Goal: Information Seeking & Learning: Learn about a topic

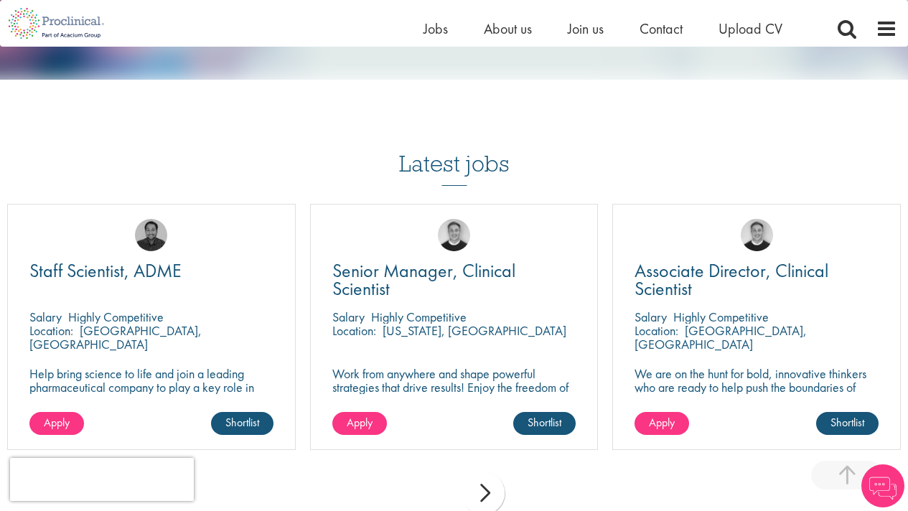
scroll to position [1107, 0]
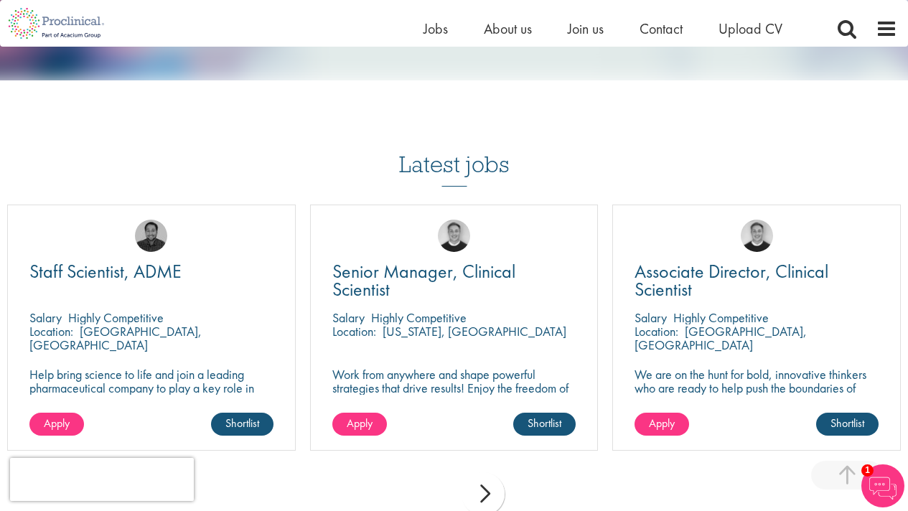
click at [606, 142] on div "Latest jobs Staff Scientist, ADME [GEOGRAPHIC_DATA] Highly Competitive Location…" at bounding box center [454, 321] width 908 height 411
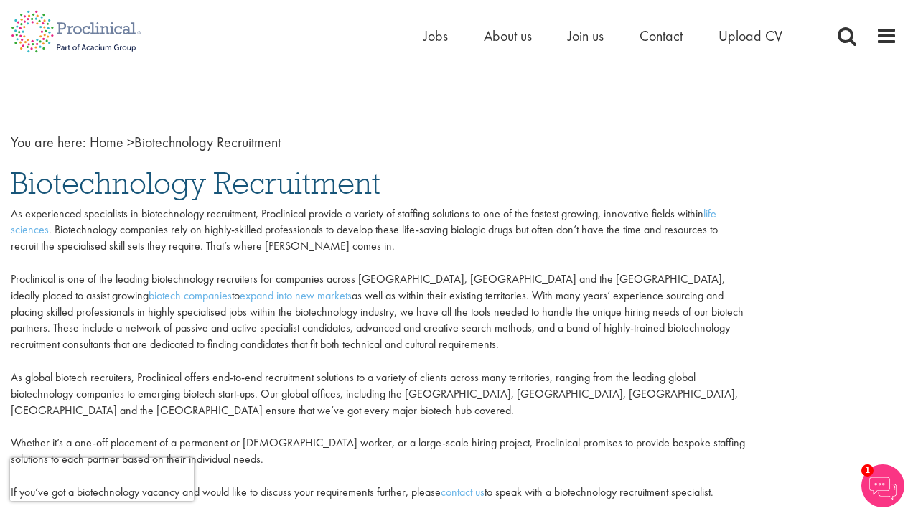
scroll to position [0, 0]
click at [591, 32] on span "Join us" at bounding box center [586, 36] width 36 height 19
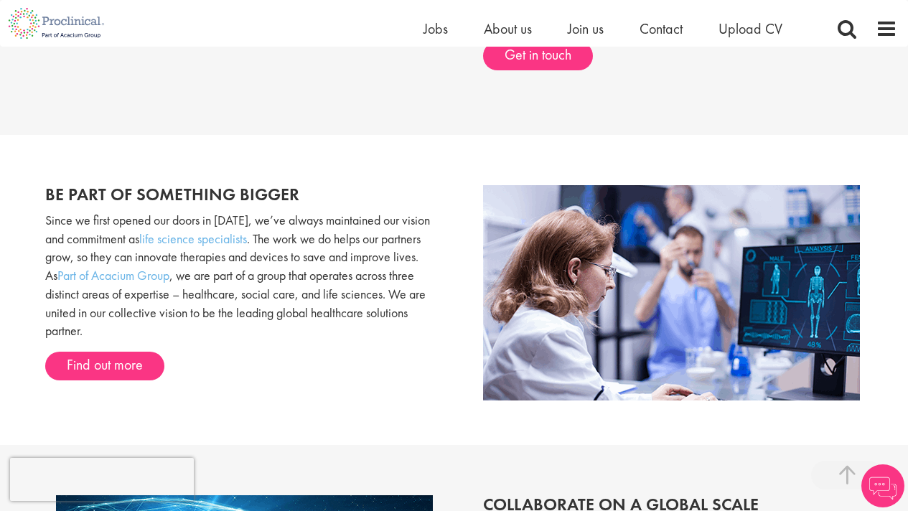
click at [444, 167] on div "Be part of something bigger Since we first opened our doors in 2015, we’ve alwa…" at bounding box center [454, 290] width 908 height 310
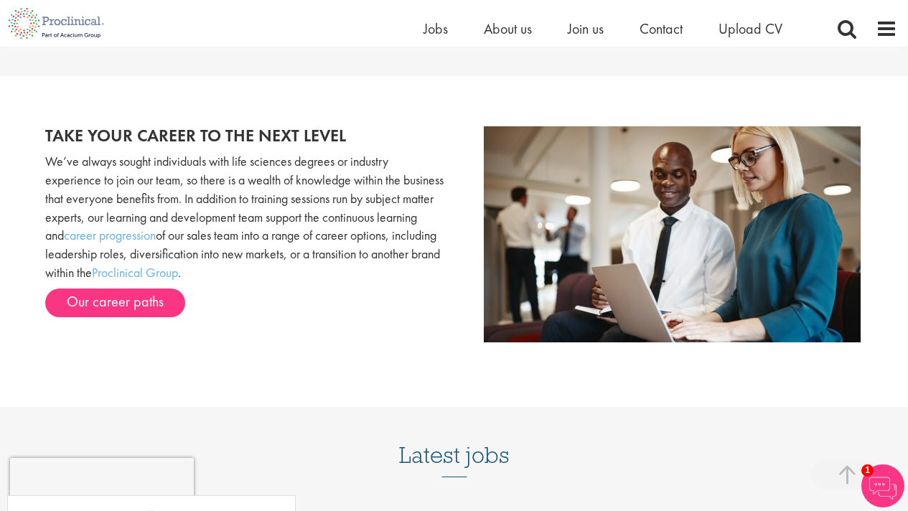
scroll to position [1437, 0]
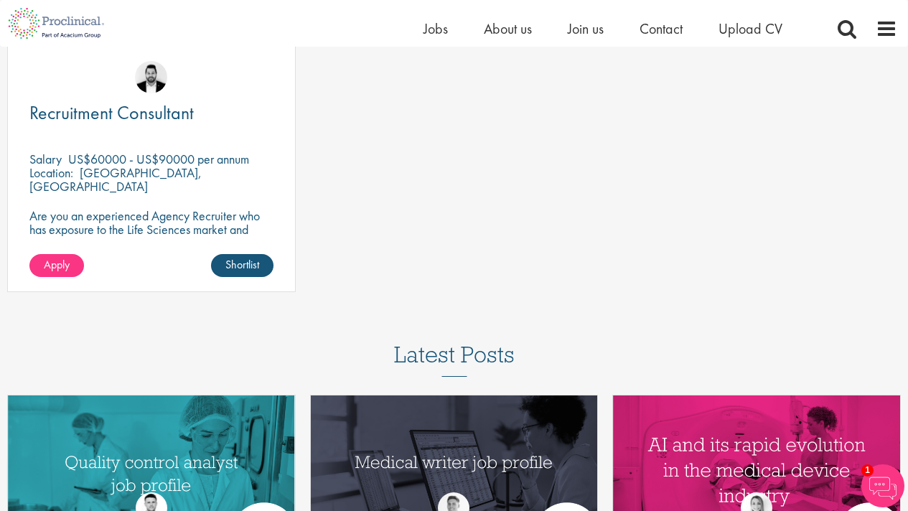
click at [444, 167] on div "Recruitment Consultant Salary US$60000 - US$90000 per annum Location: San Diego…" at bounding box center [454, 176] width 908 height 260
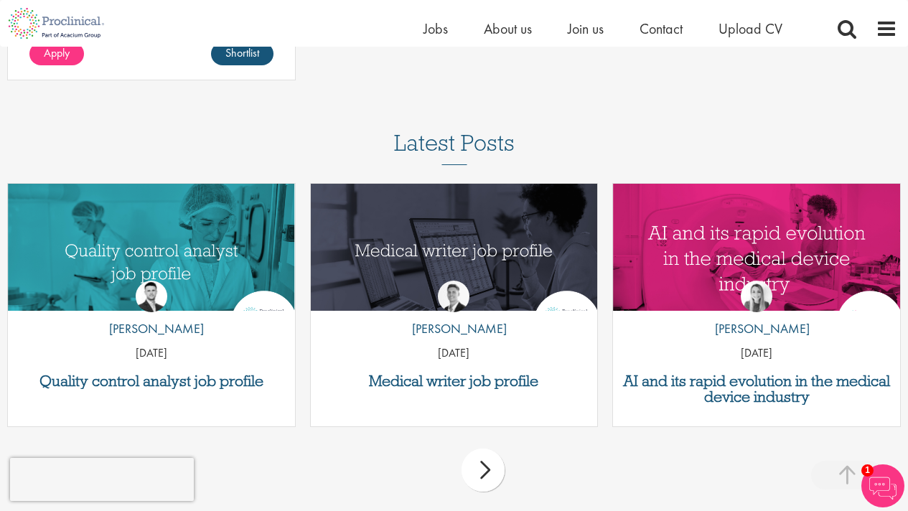
scroll to position [2056, 0]
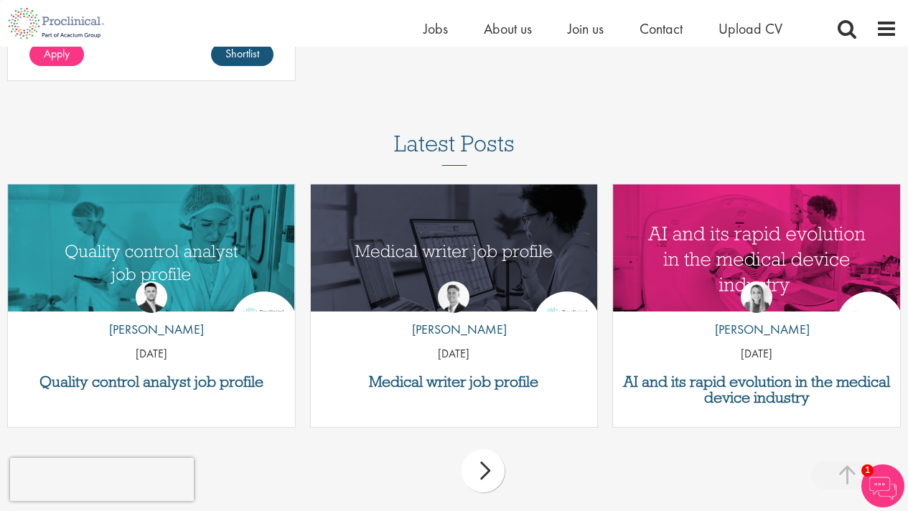
click at [482, 464] on div "next" at bounding box center [482, 470] width 43 height 43
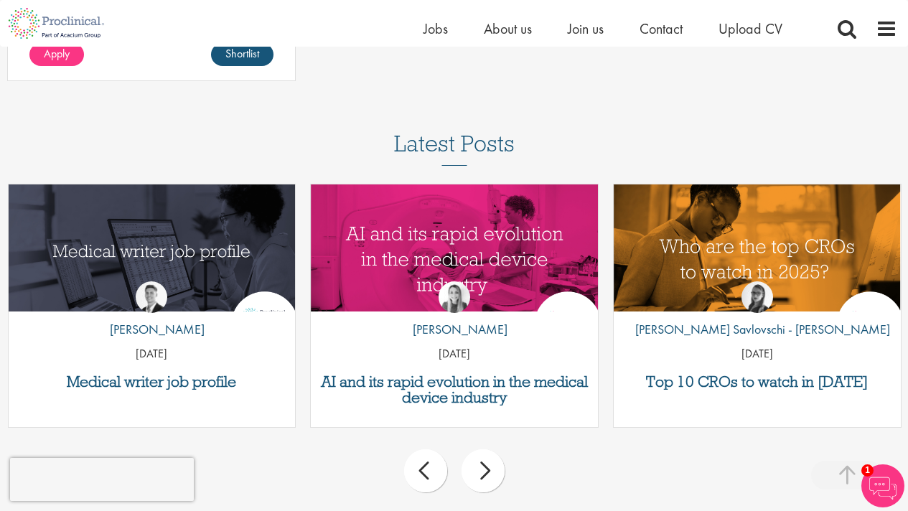
click at [482, 464] on div "next" at bounding box center [482, 470] width 43 height 43
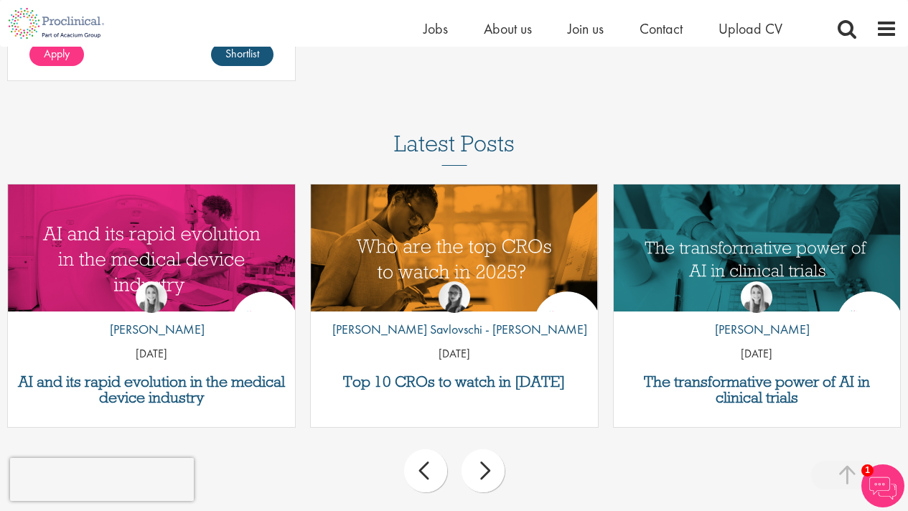
click at [482, 464] on div "next" at bounding box center [482, 470] width 43 height 43
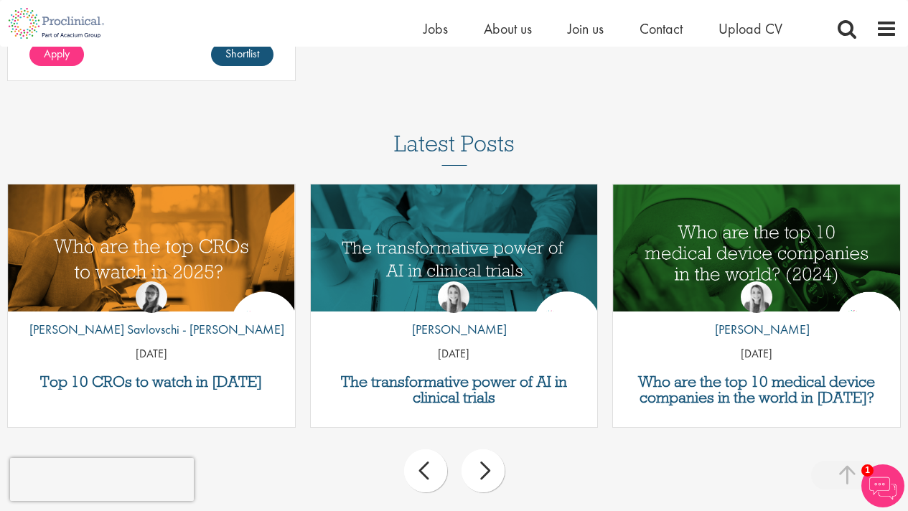
click at [482, 464] on div "next" at bounding box center [482, 470] width 43 height 43
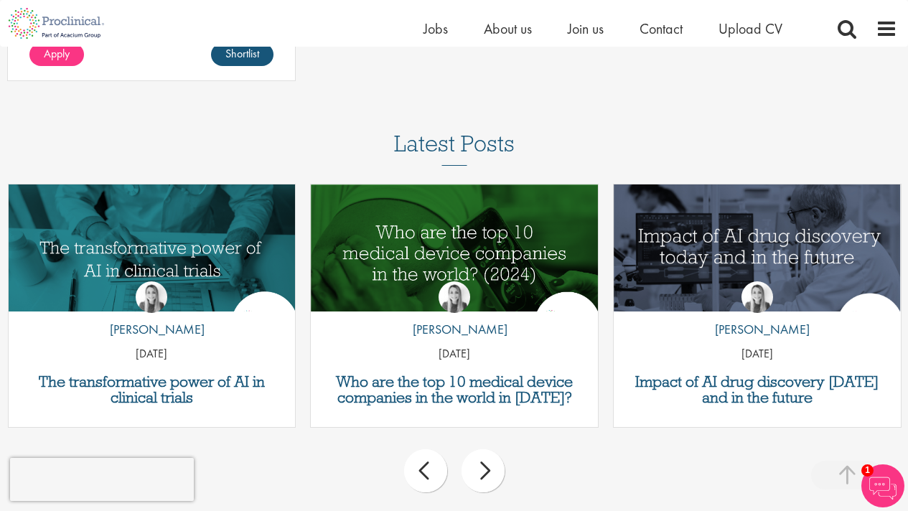
click at [482, 464] on div "next" at bounding box center [482, 470] width 43 height 43
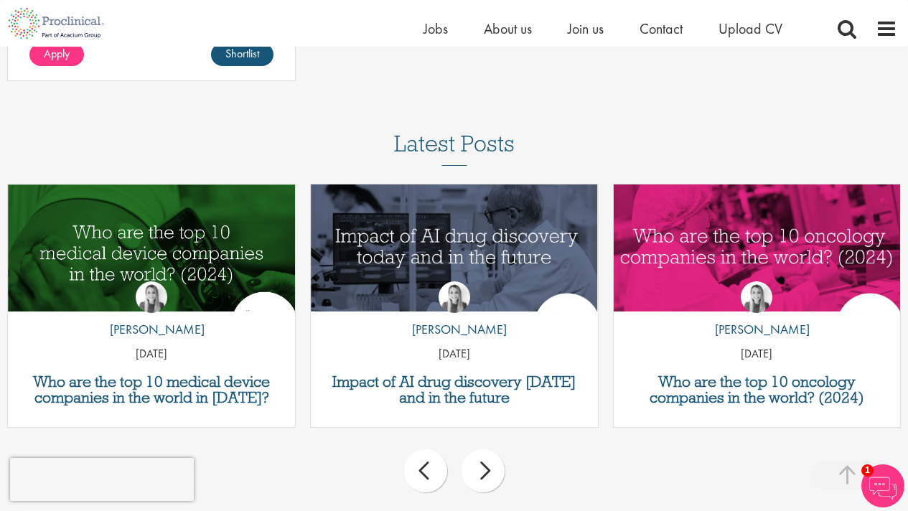
click at [482, 464] on div "next" at bounding box center [482, 470] width 43 height 43
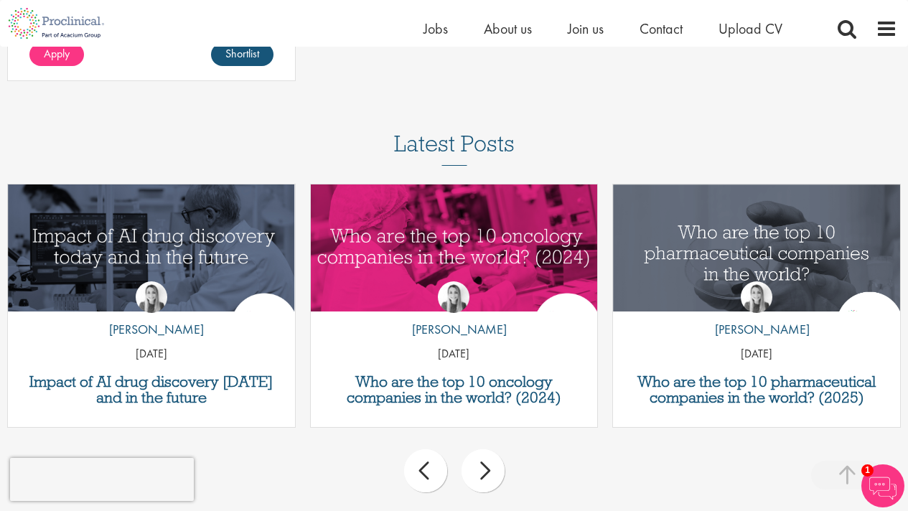
click at [482, 464] on div "next" at bounding box center [482, 470] width 43 height 43
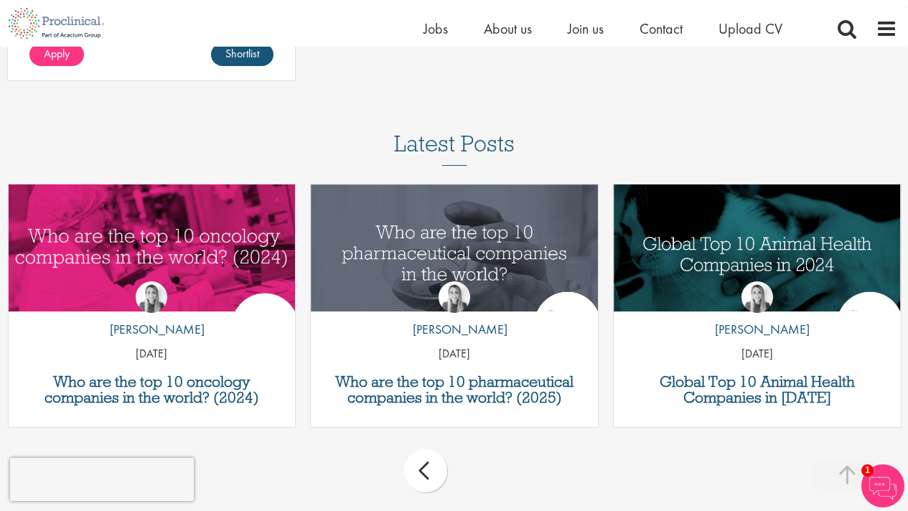
click at [482, 464] on div "prev next" at bounding box center [454, 473] width 908 height 62
